Goal: Transaction & Acquisition: Purchase product/service

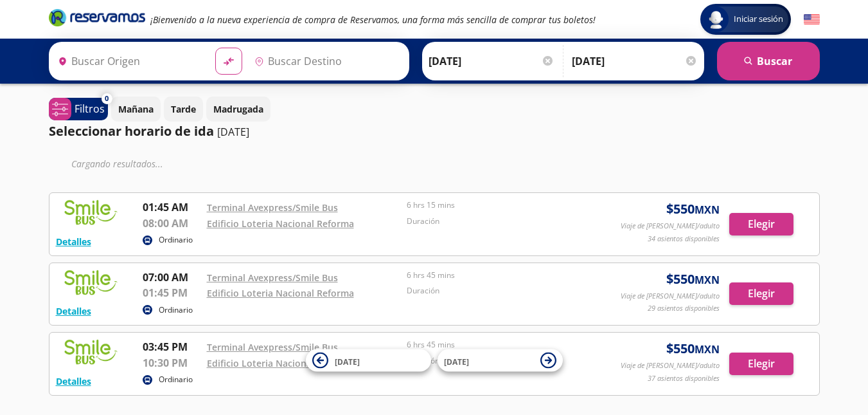
type input "[GEOGRAPHIC_DATA], [GEOGRAPHIC_DATA]"
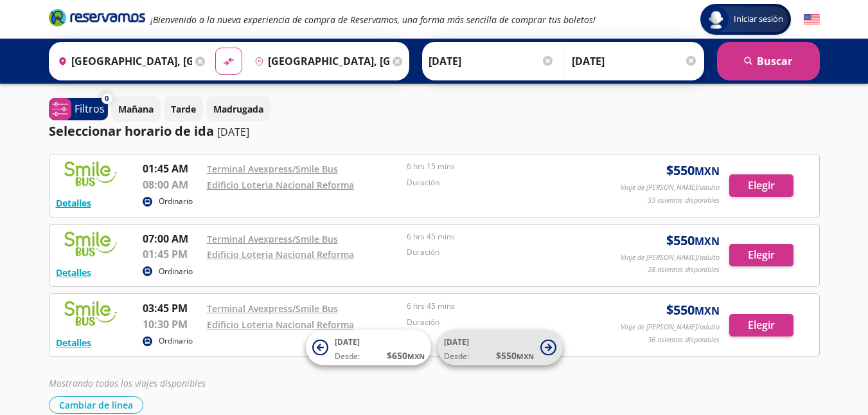
click at [503, 348] on span "$ 550 MXN" at bounding box center [515, 354] width 38 height 13
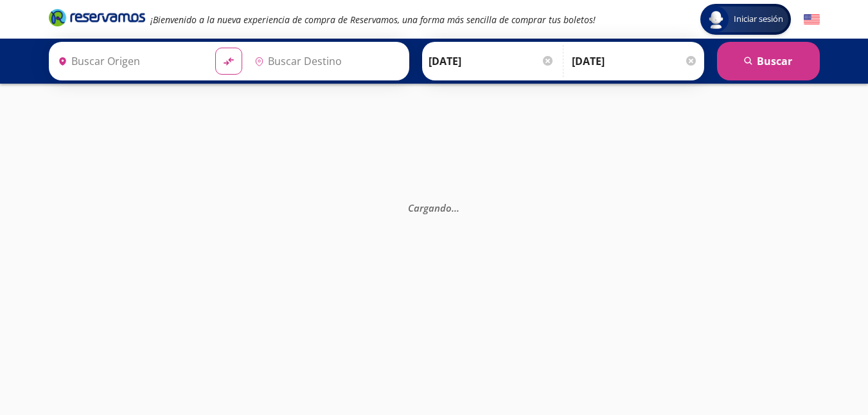
type input "[GEOGRAPHIC_DATA], [GEOGRAPHIC_DATA]"
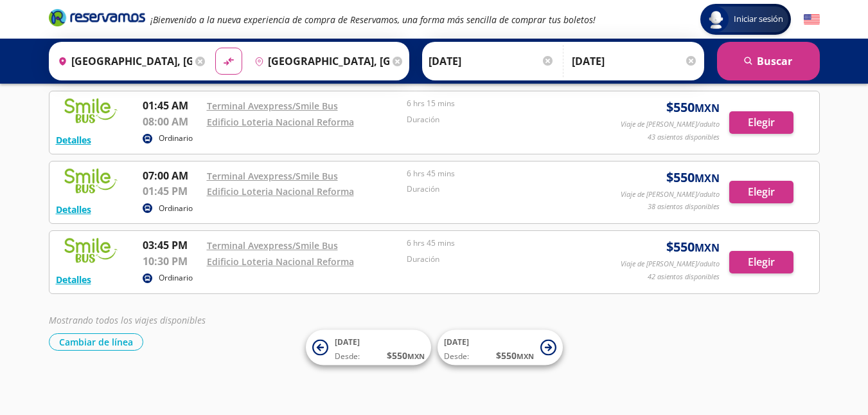
scroll to position [63, 0]
click at [755, 123] on button "Elegir" at bounding box center [762, 122] width 64 height 22
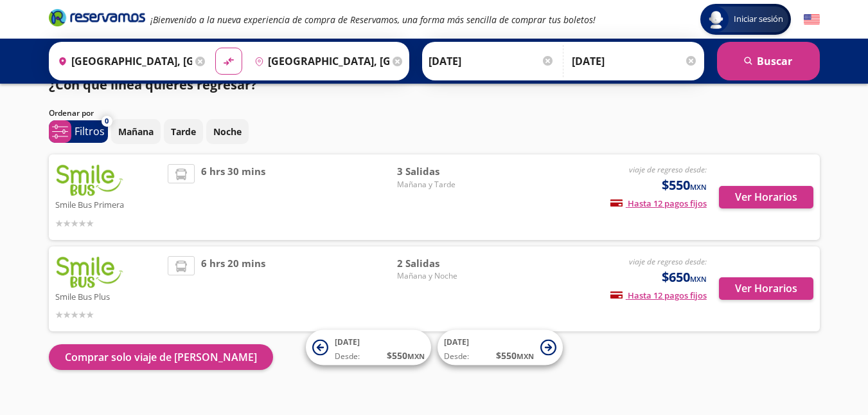
scroll to position [40, 0]
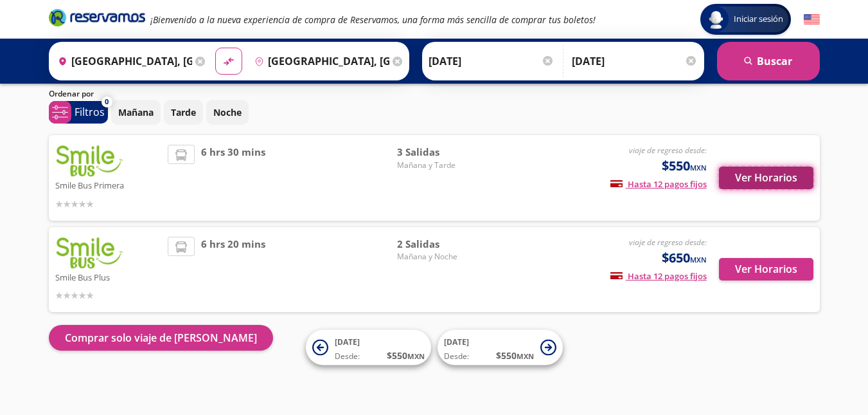
click at [764, 178] on button "Ver Horarios" at bounding box center [766, 177] width 94 height 22
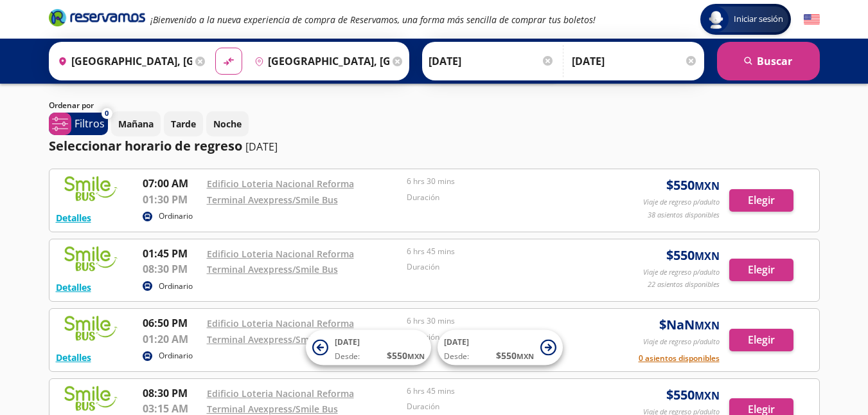
scroll to position [129, 0]
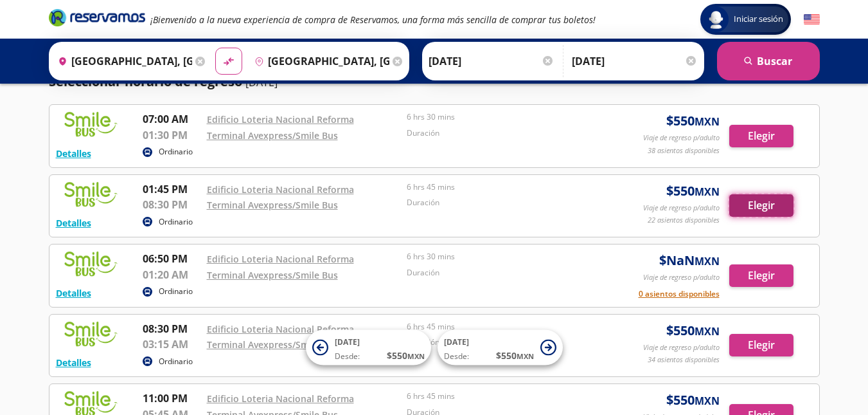
click at [763, 205] on button "Elegir" at bounding box center [762, 205] width 64 height 22
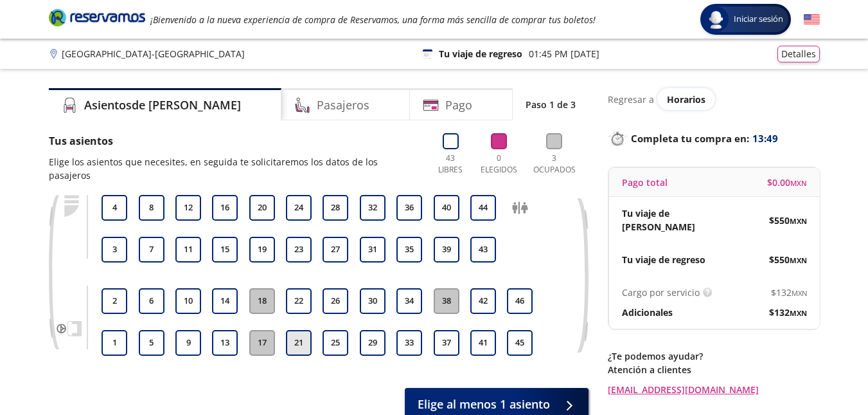
click at [305, 330] on button "21" at bounding box center [299, 343] width 26 height 26
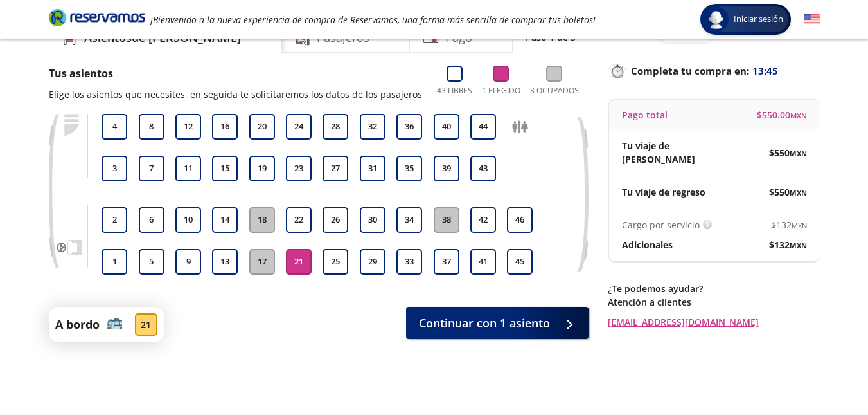
scroll to position [45, 0]
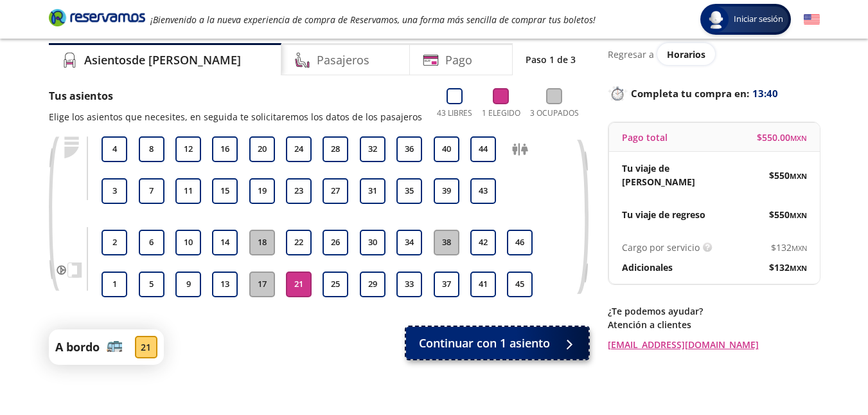
click at [541, 336] on span "Continuar con 1 asiento" at bounding box center [484, 342] width 131 height 17
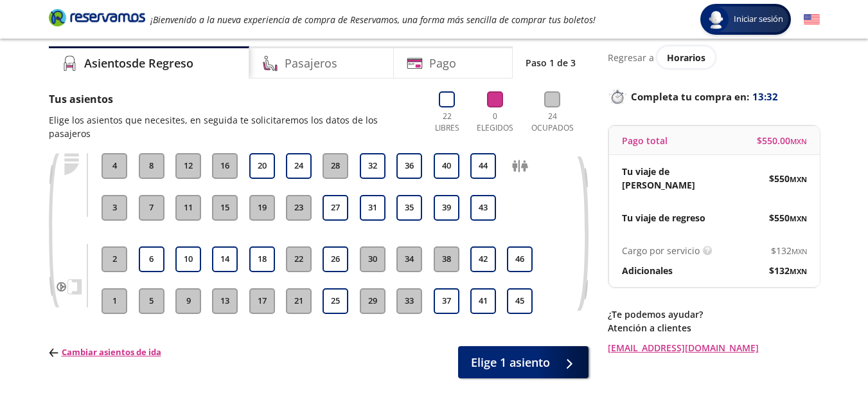
scroll to position [64, 0]
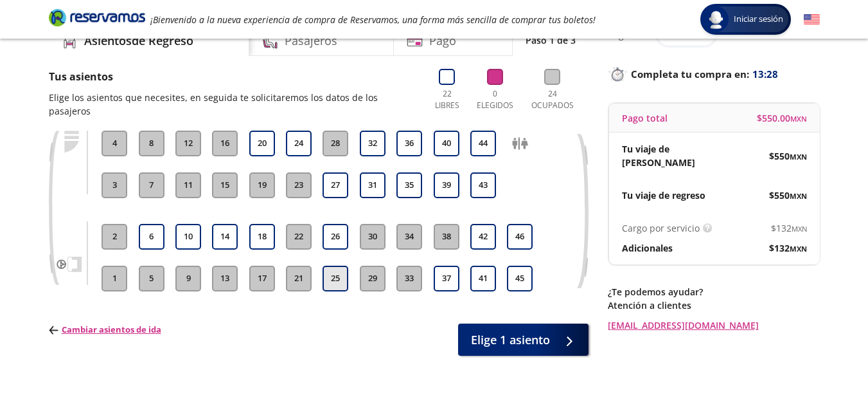
click at [342, 271] on button "25" at bounding box center [336, 278] width 26 height 26
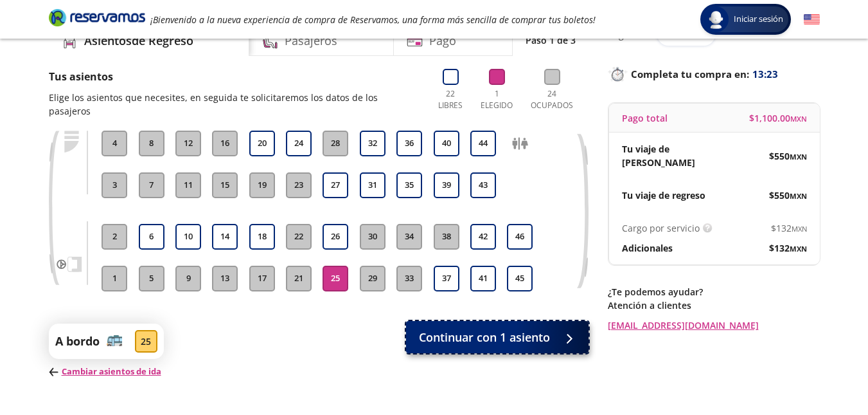
click at [498, 330] on span "Continuar con 1 asiento" at bounding box center [484, 336] width 131 height 17
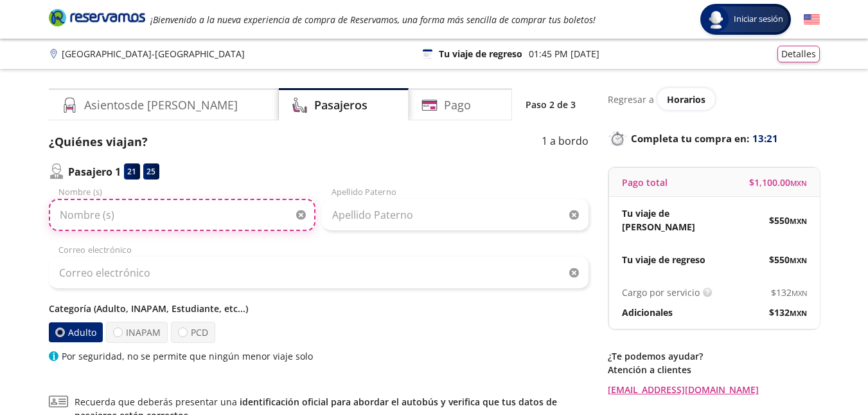
click at [220, 215] on input "Nombre (s)" at bounding box center [182, 215] width 267 height 32
type input "[PERSON_NAME]"
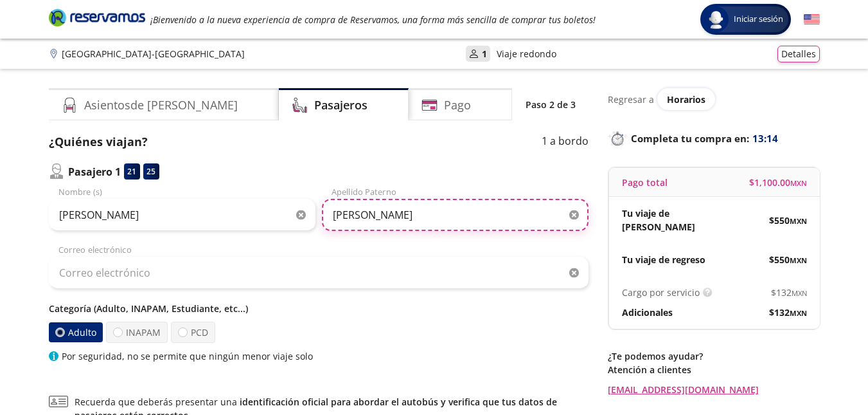
click at [334, 211] on input "[PERSON_NAME]" at bounding box center [455, 215] width 267 height 32
type input "[PERSON_NAME]"
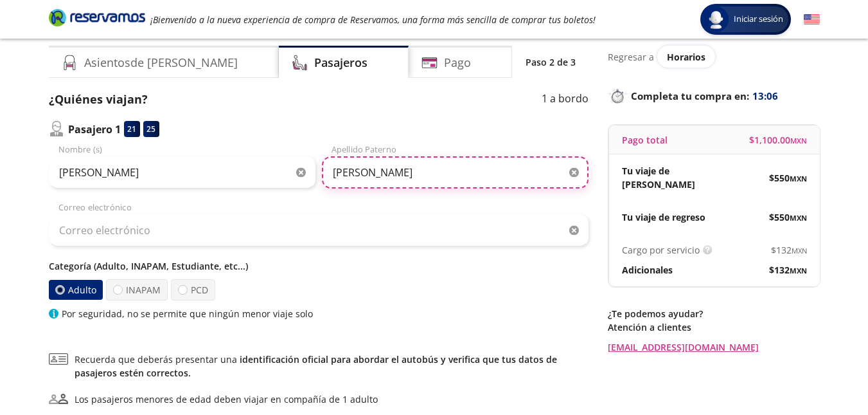
scroll to position [64, 0]
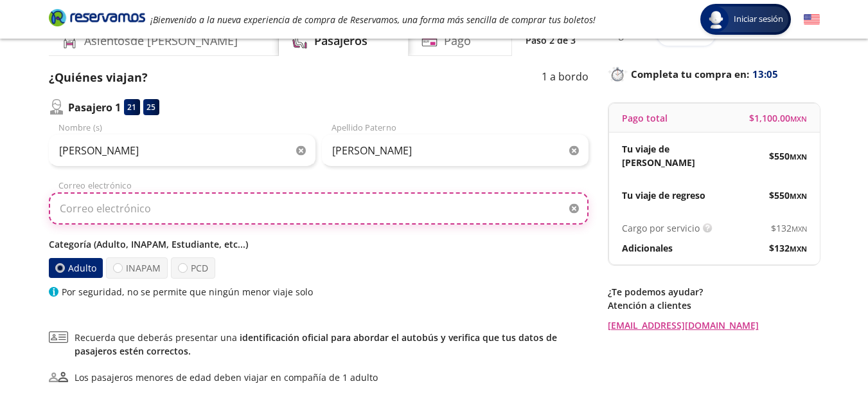
click at [204, 215] on input "Correo electrónico" at bounding box center [319, 208] width 540 height 32
drag, startPoint x: 154, startPoint y: 208, endPoint x: 61, endPoint y: 213, distance: 93.3
click at [61, 213] on input "[EMAIL_ADDRESS][DOMAIN_NAME]" at bounding box center [319, 208] width 540 height 32
drag, startPoint x: 217, startPoint y: 206, endPoint x: 200, endPoint y: 208, distance: 16.8
click at [200, 208] on input "[EMAIL_ADDRESS][DOMAIN_NAME]" at bounding box center [319, 208] width 540 height 32
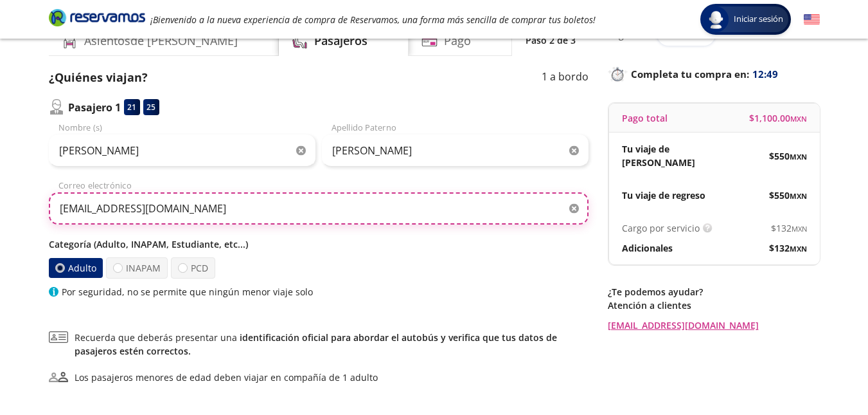
click at [165, 208] on input "[EMAIL_ADDRESS][DOMAIN_NAME]" at bounding box center [319, 208] width 540 height 32
click at [238, 206] on input "[EMAIL_ADDRESS][DOMAIN_NAME]" at bounding box center [319, 208] width 540 height 32
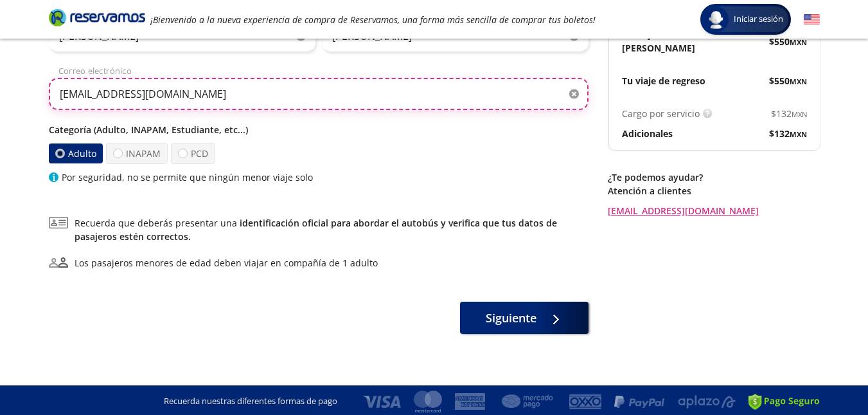
scroll to position [181, 0]
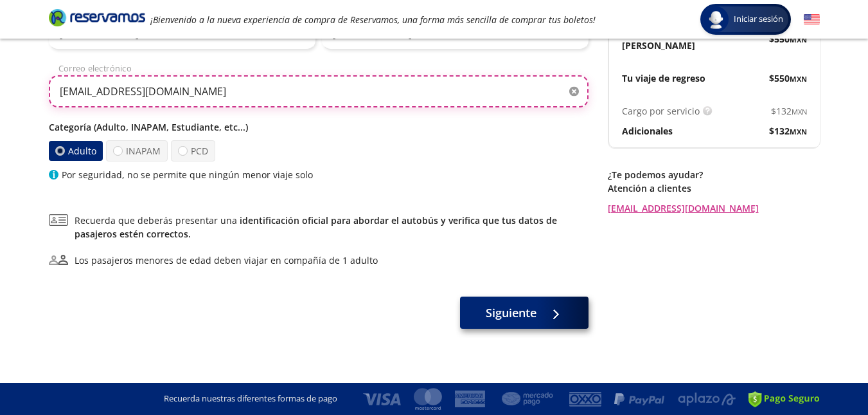
type input "[EMAIL_ADDRESS][DOMAIN_NAME]"
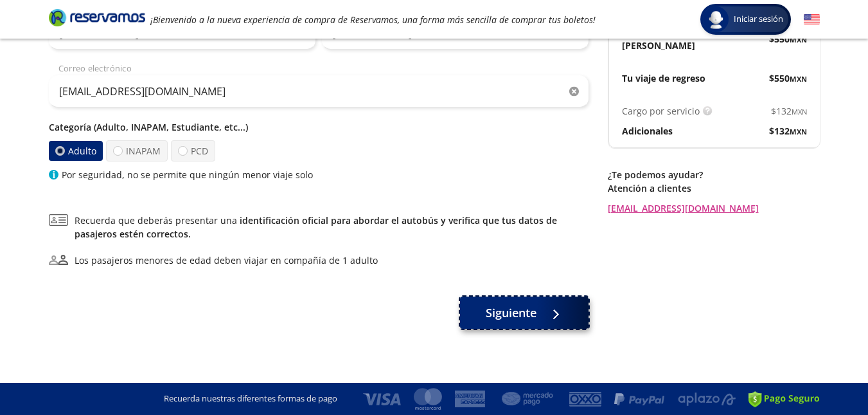
click at [500, 310] on span "Siguiente" at bounding box center [511, 312] width 51 height 17
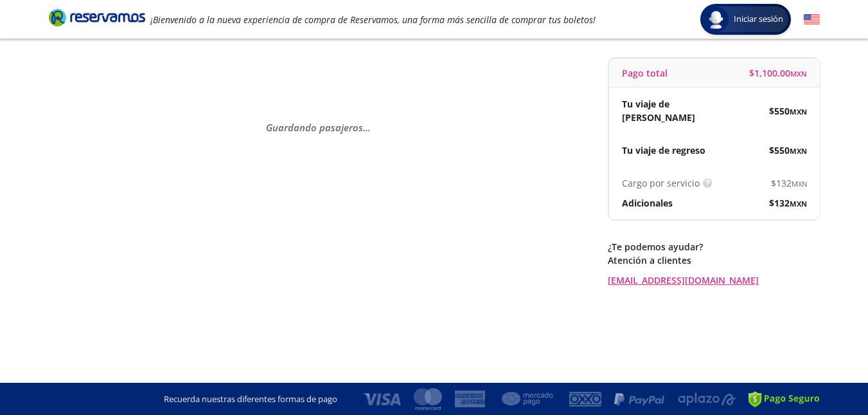
scroll to position [0, 0]
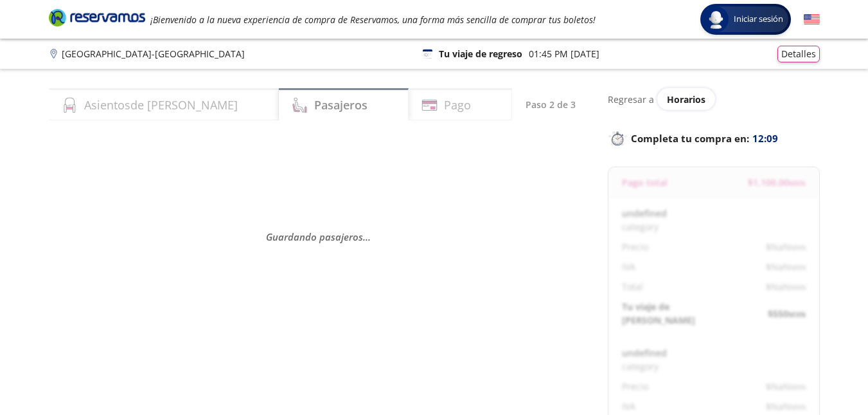
select select "MX"
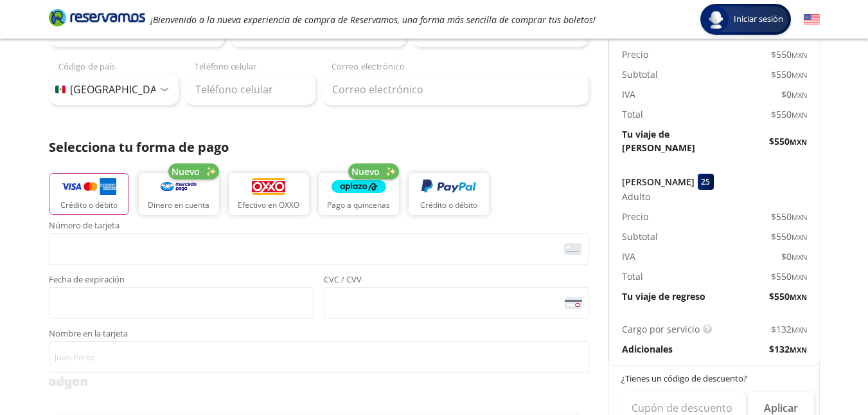
scroll to position [109, 0]
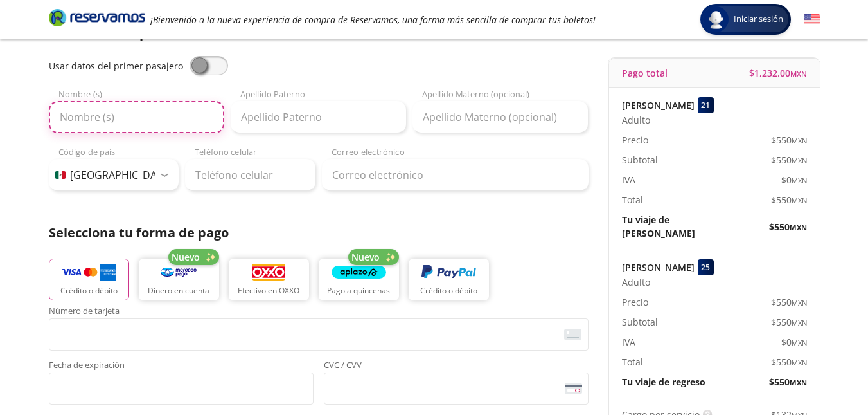
click at [145, 121] on input "Nombre (s)" at bounding box center [136, 117] width 175 height 32
type input "[PERSON_NAME]"
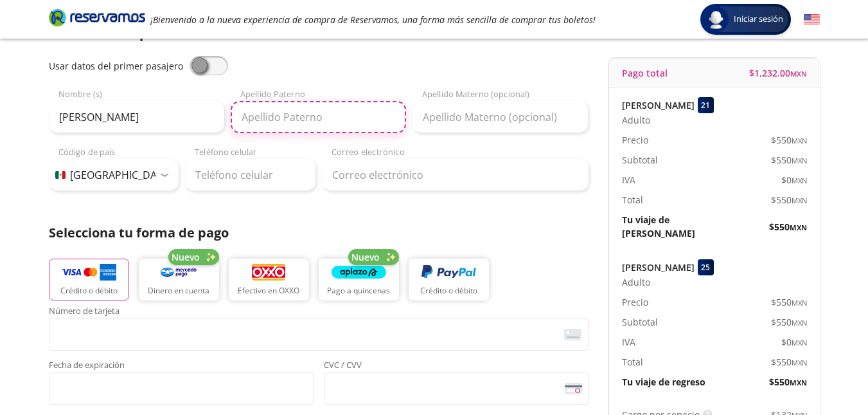
click at [356, 119] on input "Apellido Paterno" at bounding box center [318, 117] width 175 height 32
type input "[PERSON_NAME]"
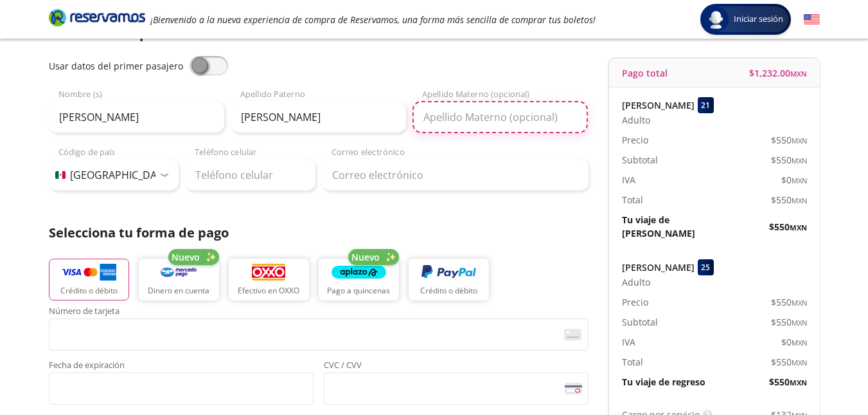
click at [460, 120] on input "Apellido Materno (opcional)" at bounding box center [500, 117] width 175 height 32
type input "[PERSON_NAME]"
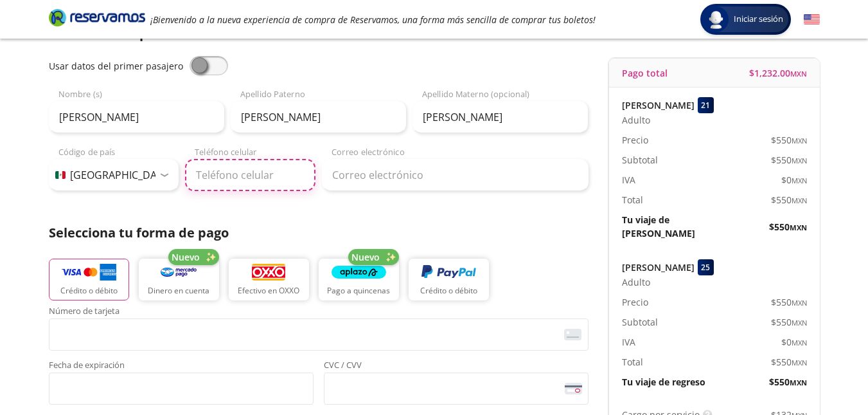
click at [209, 174] on input "Teléfono celular" at bounding box center [250, 175] width 130 height 32
type input "[PHONE_NUMBER]"
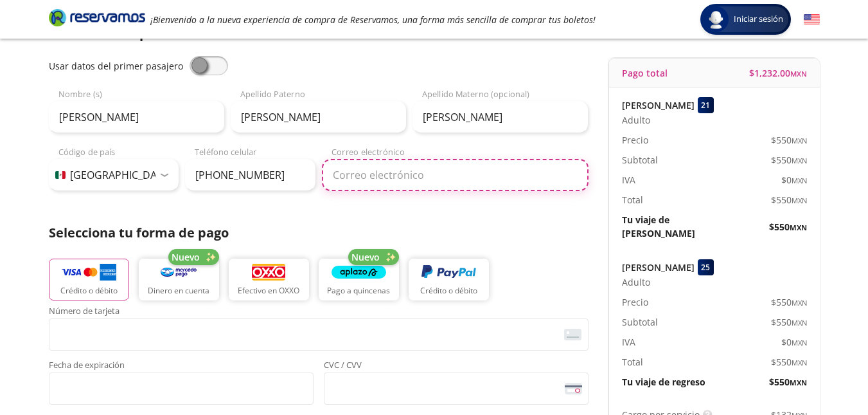
click at [372, 175] on input "Correo electrónico" at bounding box center [455, 175] width 267 height 32
drag, startPoint x: 429, startPoint y: 172, endPoint x: 331, endPoint y: 181, distance: 98.1
click at [331, 181] on input "[EMAIL_ADDRESS][DOMAIN_NAME]" at bounding box center [455, 175] width 267 height 32
click at [435, 175] on input "[EMAIL_ADDRESS][DOMAIN_NAME]" at bounding box center [455, 175] width 267 height 32
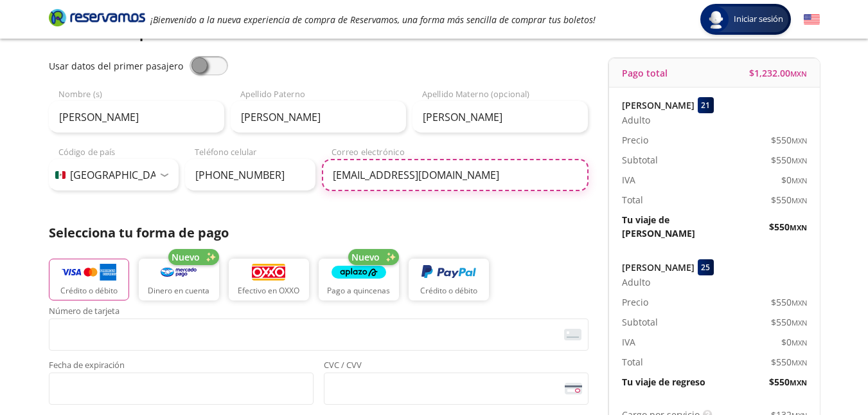
click at [508, 180] on input "[EMAIL_ADDRESS][DOMAIN_NAME]" at bounding box center [455, 175] width 267 height 32
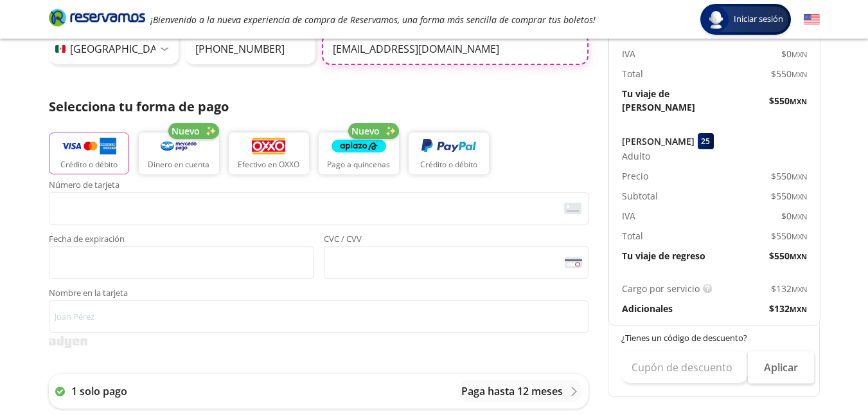
scroll to position [238, 0]
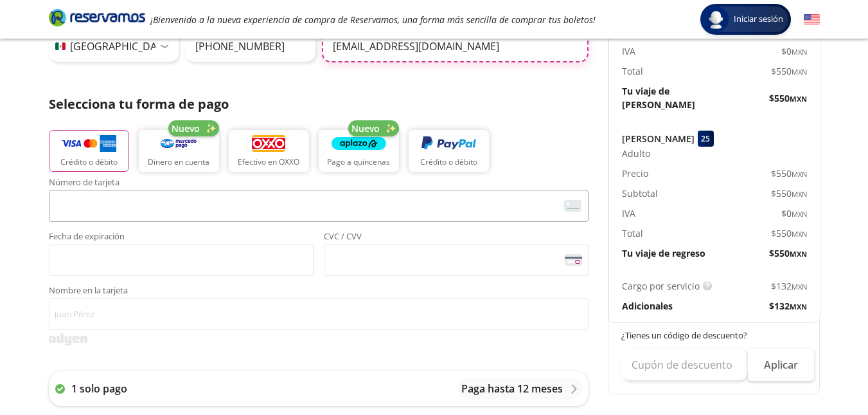
type input "[EMAIL_ADDRESS][DOMAIN_NAME]"
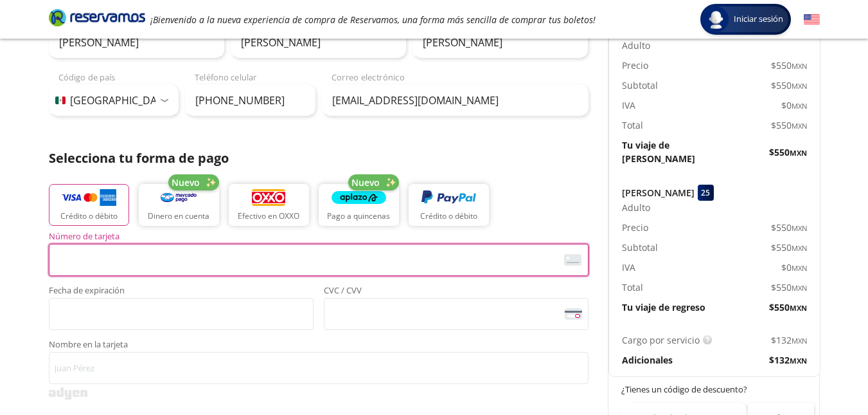
scroll to position [45, 0]
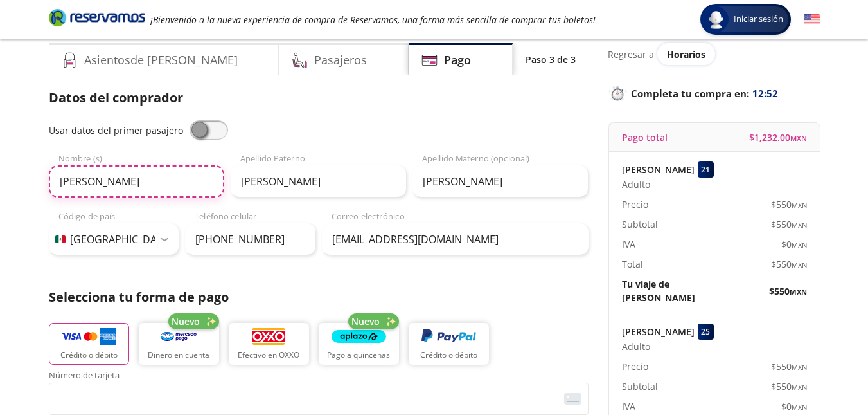
drag, startPoint x: 120, startPoint y: 191, endPoint x: 31, endPoint y: 176, distance: 89.3
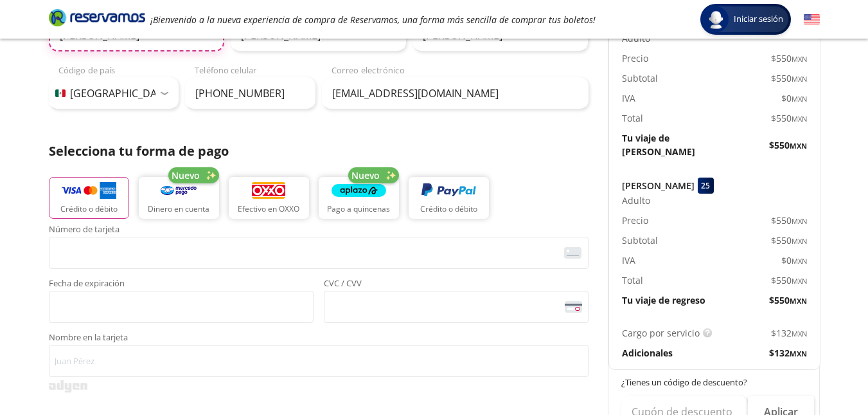
scroll to position [238, 0]
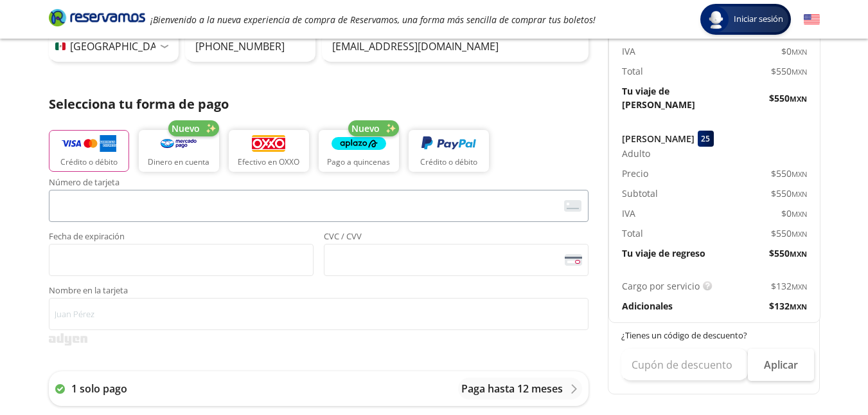
type input "[PERSON_NAME]"
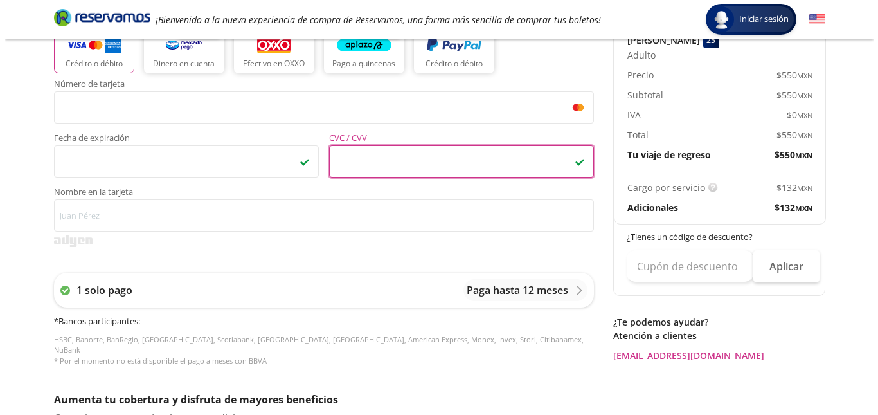
scroll to position [366, 0]
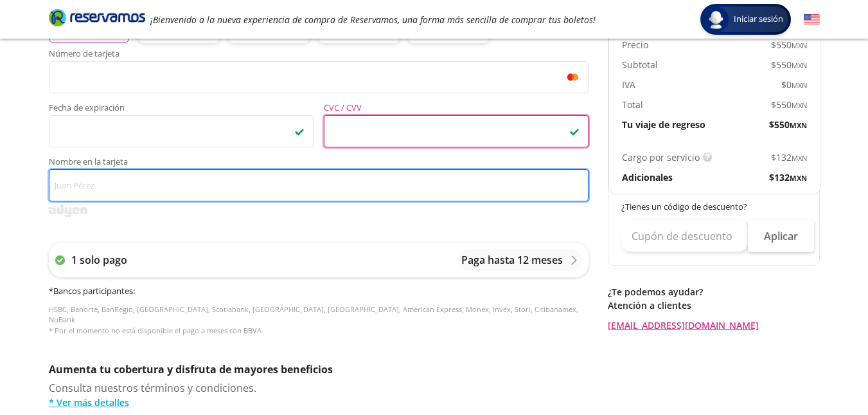
click at [157, 189] on input "Nombre en la tarjeta" at bounding box center [319, 185] width 540 height 32
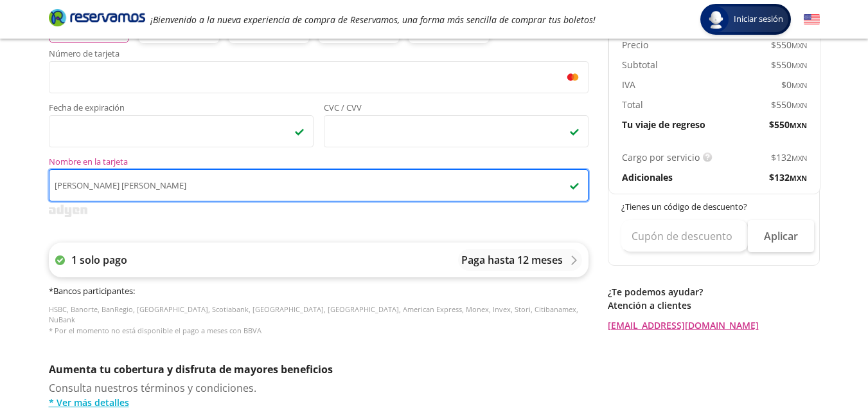
type input "[PERSON_NAME] [PERSON_NAME]"
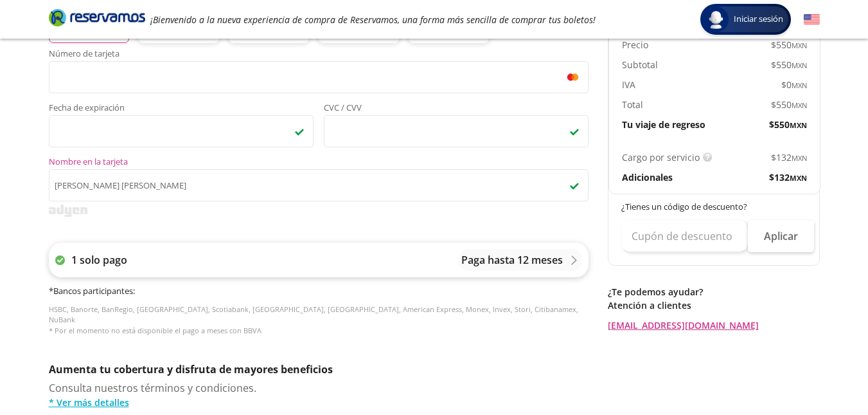
click at [503, 259] on p "Paga hasta 12 meses" at bounding box center [512, 259] width 102 height 15
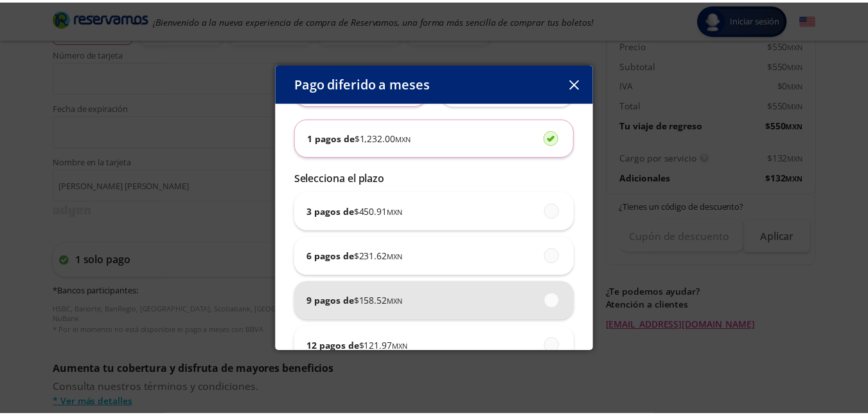
scroll to position [33, 0]
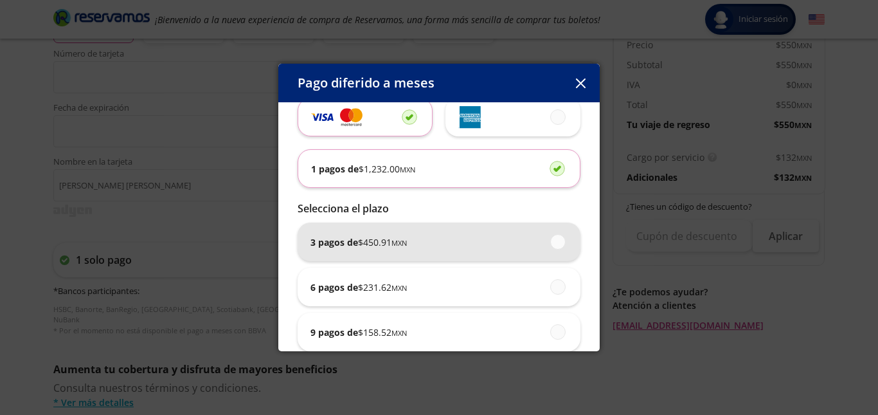
click at [364, 245] on span "$ 450.91 MXN" at bounding box center [382, 241] width 49 height 13
click at [550, 245] on input "3 pagos de $ 450.91 MXN" at bounding box center [554, 241] width 8 height 8
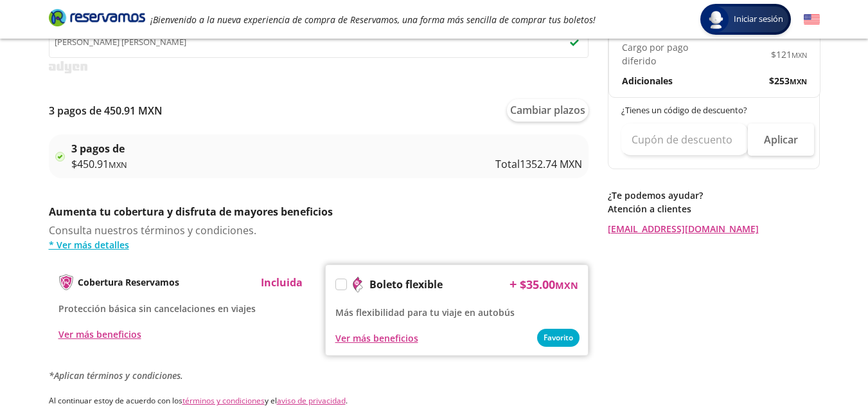
scroll to position [514, 0]
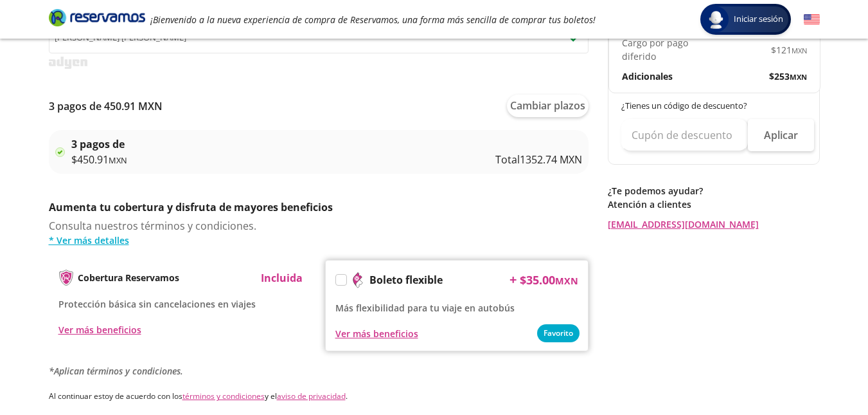
click at [344, 280] on label at bounding box center [341, 279] width 10 height 10
click at [344, 280] on input "Boleto flexible" at bounding box center [340, 282] width 8 height 8
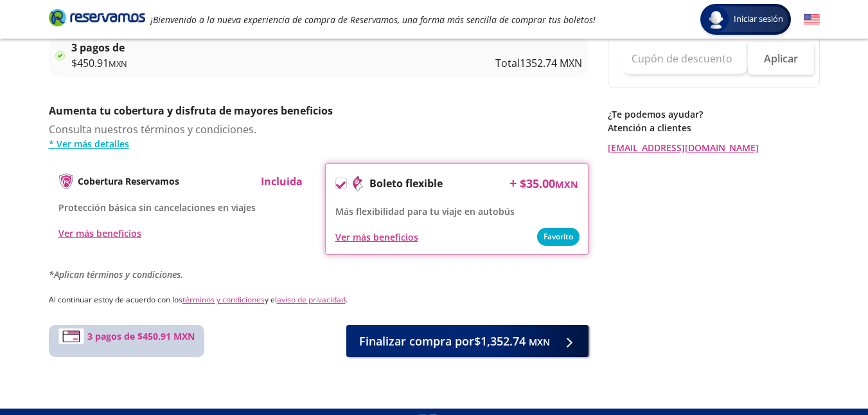
scroll to position [636, 0]
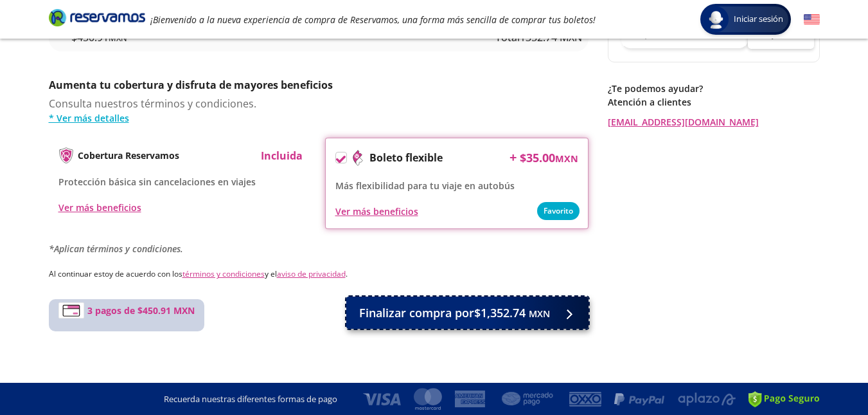
click at [465, 310] on span "Finalizar compra por $1,352.74 MXN" at bounding box center [454, 312] width 191 height 17
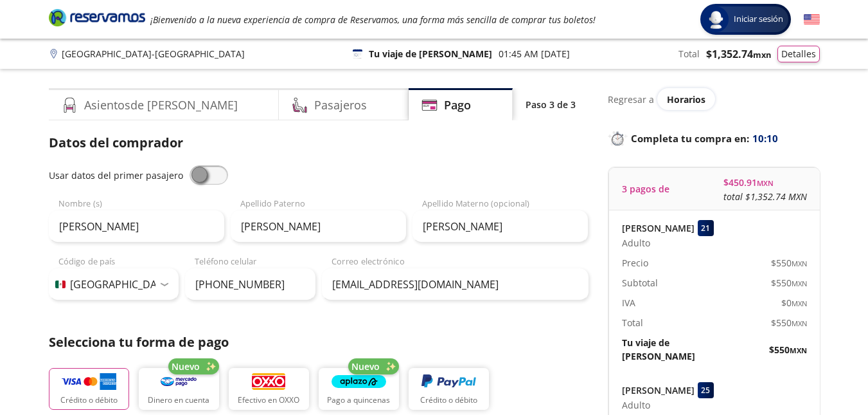
scroll to position [724, 0]
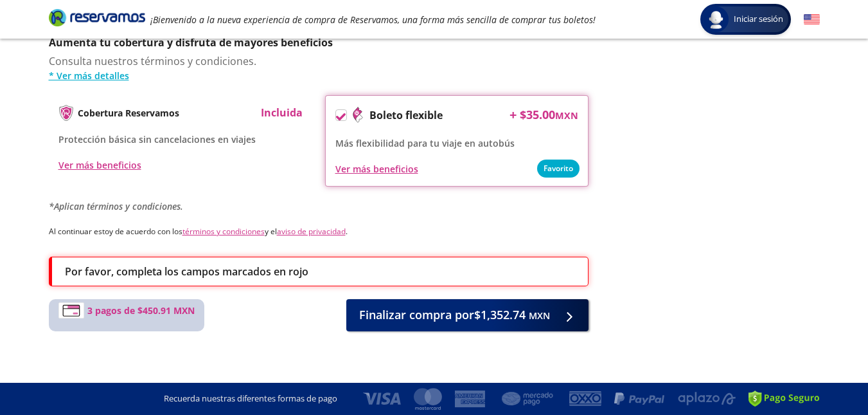
click at [271, 274] on p "Por favor, completa los campos marcados en rojo" at bounding box center [187, 271] width 244 height 15
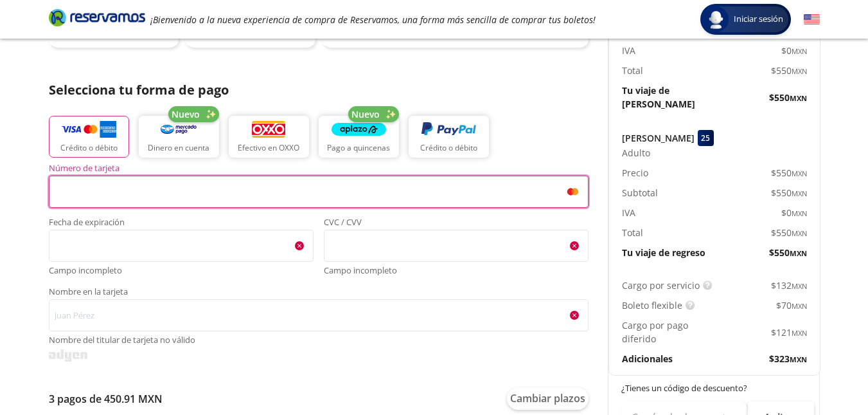
scroll to position [274, 0]
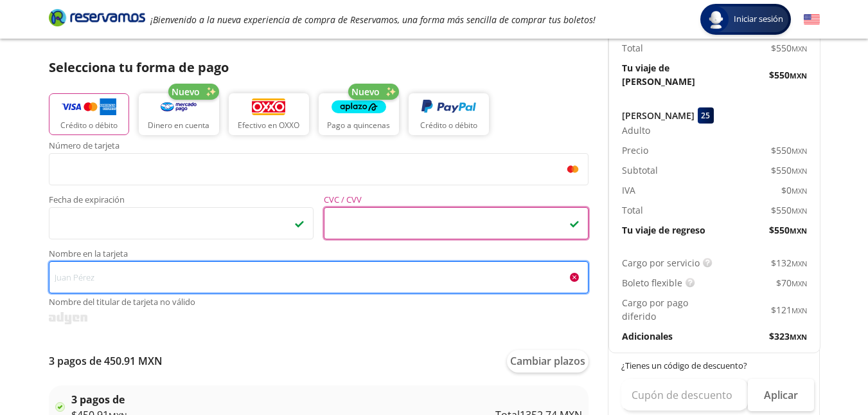
click at [125, 276] on input "Nombre en la tarjeta Nombre del titular de tarjeta no válido" at bounding box center [319, 277] width 540 height 32
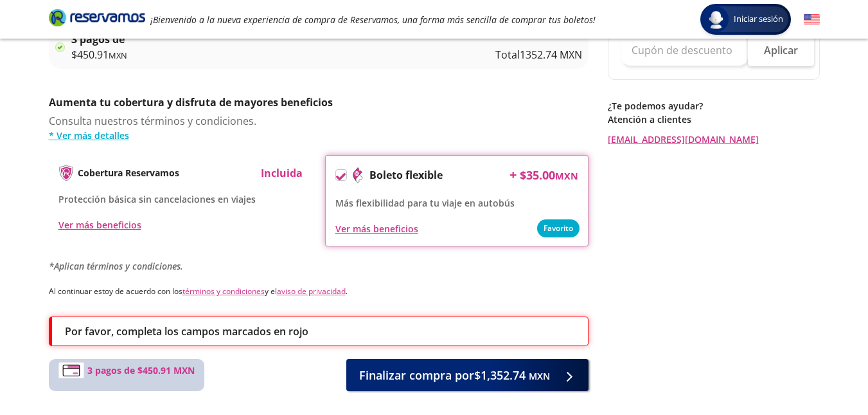
scroll to position [660, 0]
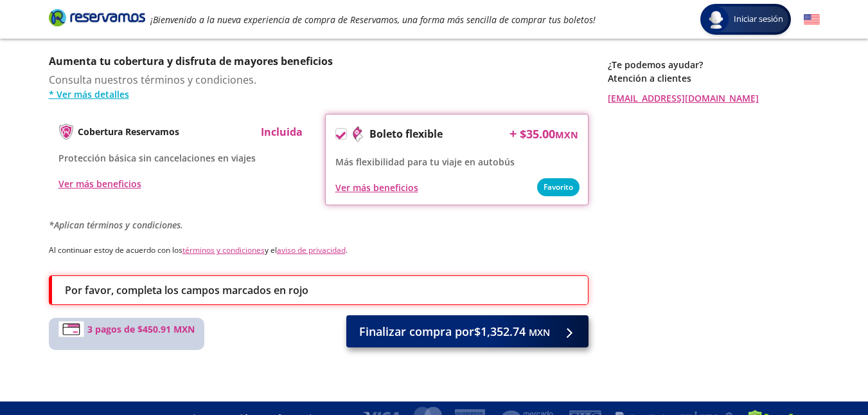
type input "[PERSON_NAME] [PERSON_NAME]"
click at [526, 337] on span "Finalizar compra por $1,352.74 MXN" at bounding box center [454, 331] width 191 height 17
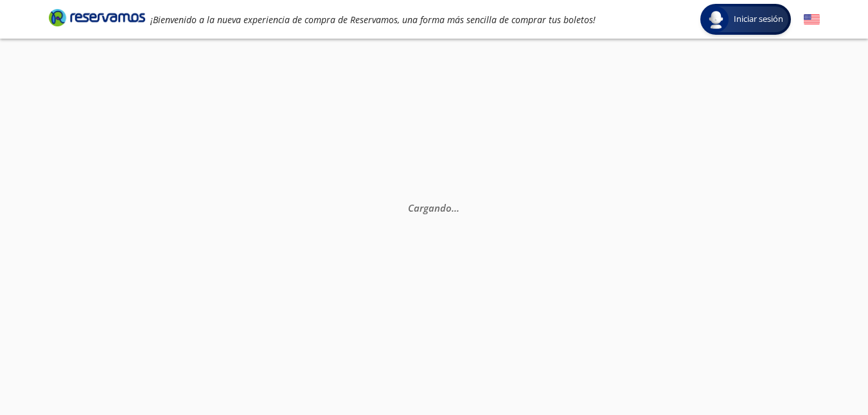
scroll to position [0, 0]
select select "MX"
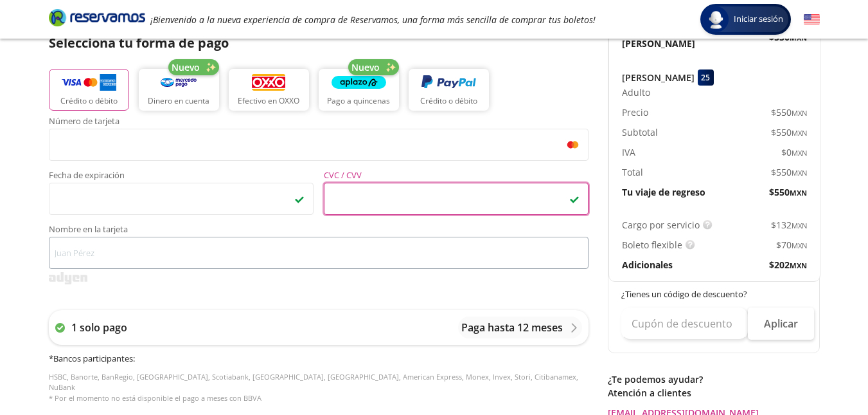
scroll to position [321, 0]
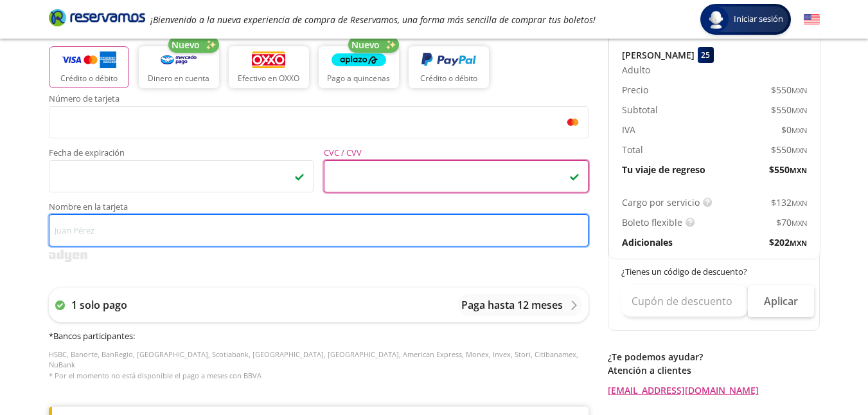
click at [172, 229] on input "Nombre en la tarjeta" at bounding box center [319, 230] width 540 height 32
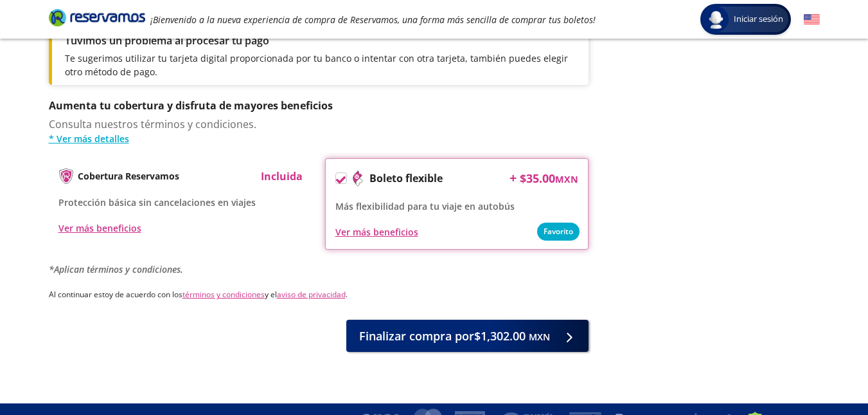
scroll to position [712, 0]
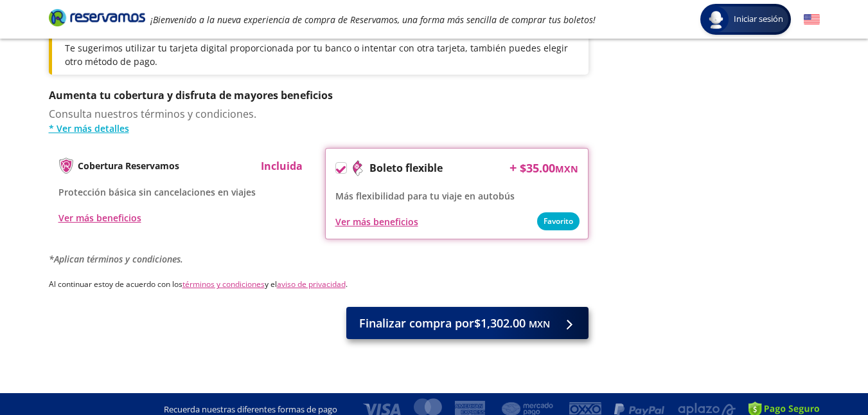
type input "[PERSON_NAME] [PERSON_NAME]"
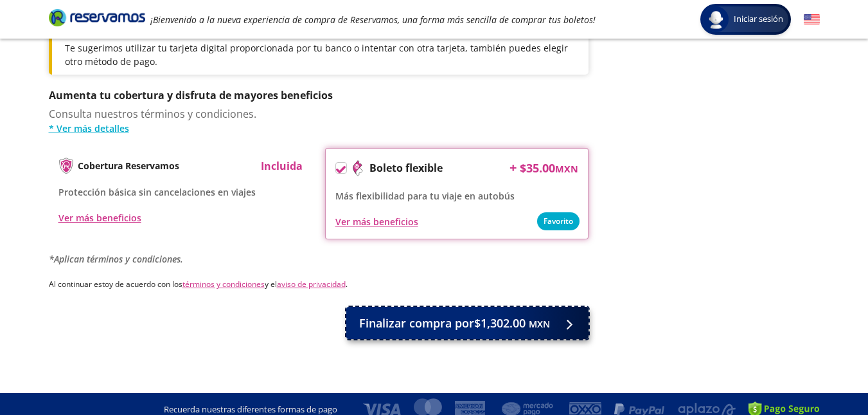
click at [523, 314] on span "Finalizar compra por $1,302.00 MXN" at bounding box center [454, 322] width 191 height 17
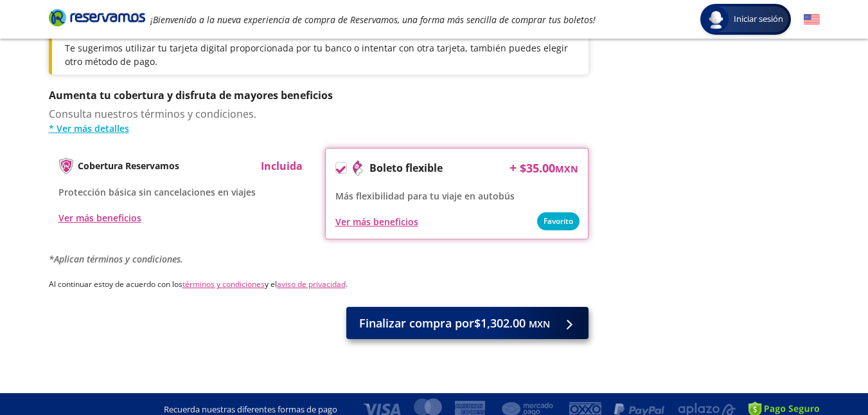
scroll to position [0, 0]
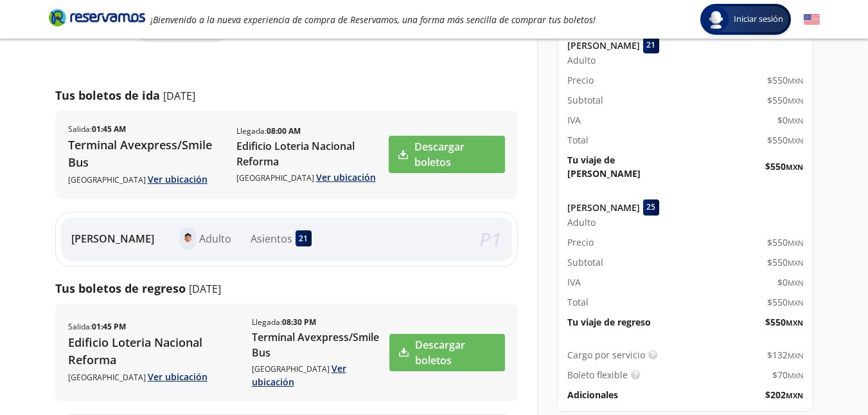
scroll to position [193, 0]
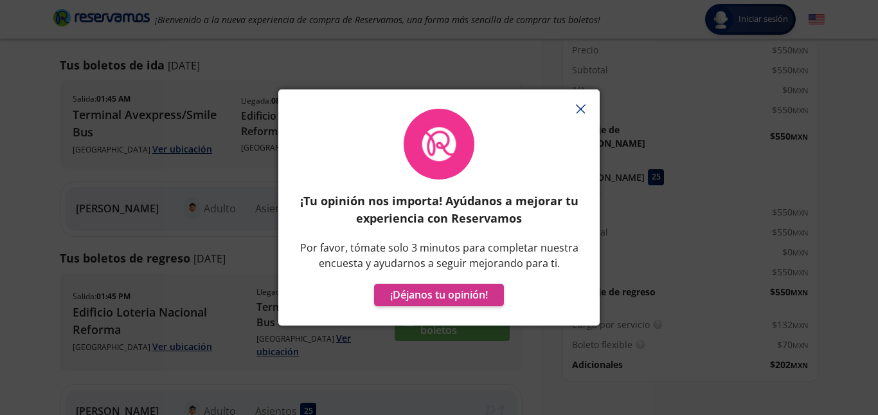
click at [583, 108] on icon "button" at bounding box center [581, 109] width 10 height 10
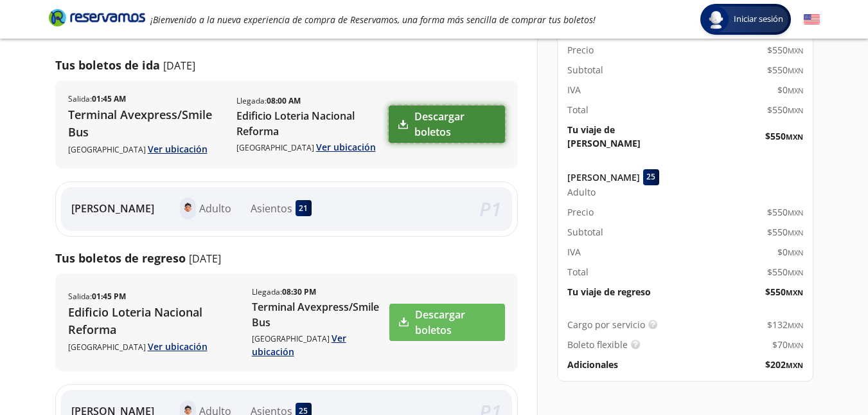
click at [474, 118] on link "Descargar boletos" at bounding box center [447, 123] width 116 height 37
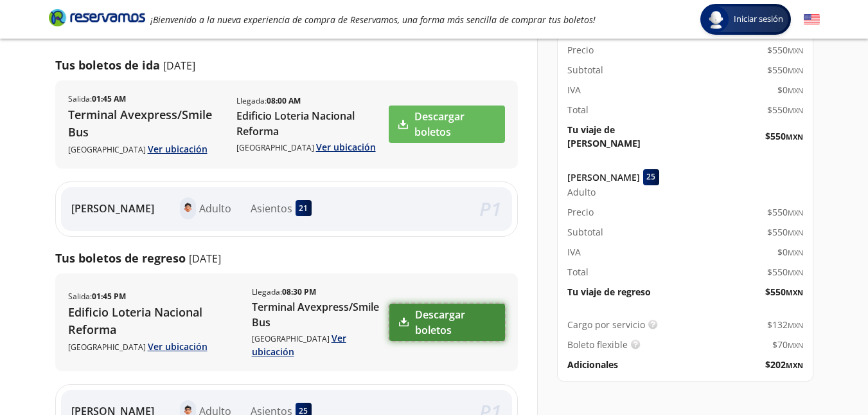
click at [439, 318] on link "Descargar boletos" at bounding box center [447, 321] width 115 height 37
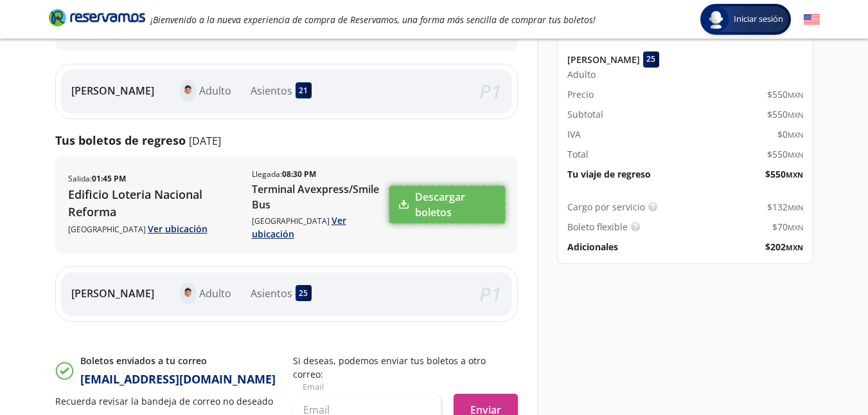
scroll to position [321, 0]
